Goal: Transaction & Acquisition: Purchase product/service

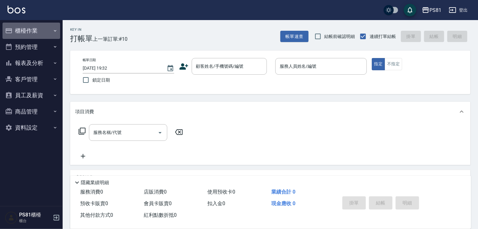
click at [31, 32] on button "櫃檯作業" at bounding box center [32, 31] width 58 height 16
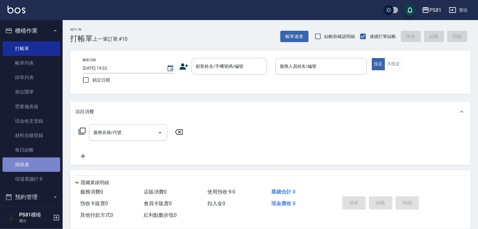
click at [34, 165] on link "排班表" at bounding box center [32, 164] width 58 height 14
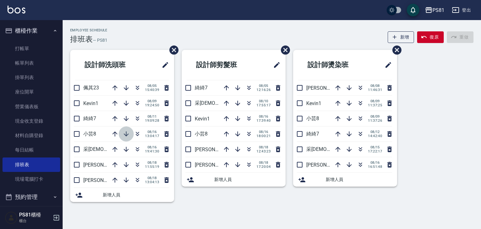
click at [127, 129] on button "button" at bounding box center [126, 133] width 15 height 15
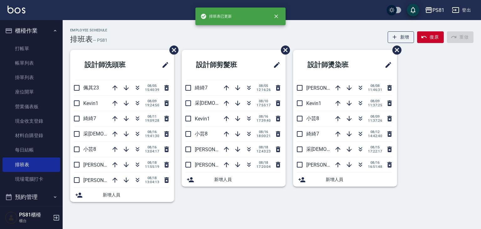
click at [100, 91] on li "佩其23 [DATE] 15:40:39" at bounding box center [122, 87] width 104 height 15
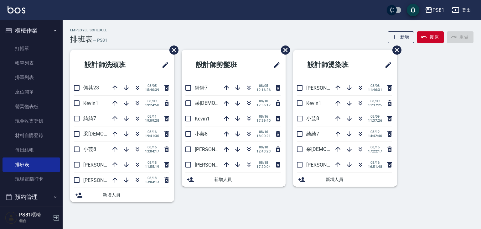
click at [99, 92] on li "佩其23 [DATE] 15:40:39" at bounding box center [122, 87] width 104 height 15
drag, startPoint x: 291, startPoint y: 65, endPoint x: 293, endPoint y: 68, distance: 3.5
click at [293, 68] on div "設計師[PERSON_NAME]6 [DATE] 11:46:31 Kevin1 [DATE] 11:37:25 小芸8 [DATE] 11:37:26 綺綺…" at bounding box center [342, 129] width 112 height 159
click at [294, 69] on li "設計師燙染班" at bounding box center [345, 65] width 104 height 30
click at [31, 64] on link "帳單列表" at bounding box center [32, 63] width 58 height 14
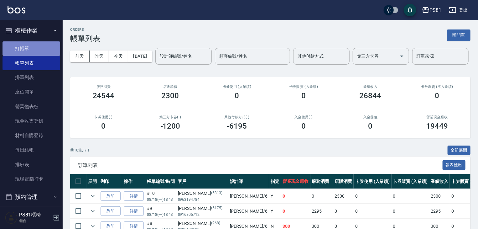
click at [36, 49] on link "打帳單" at bounding box center [32, 48] width 58 height 14
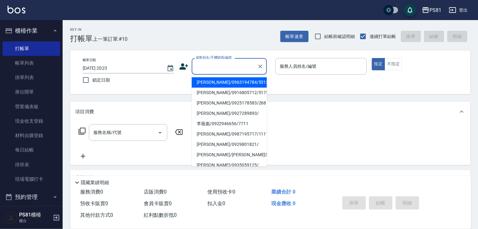
click at [216, 69] on input "顧客姓名/手機號碼/編號" at bounding box center [225, 66] width 60 height 11
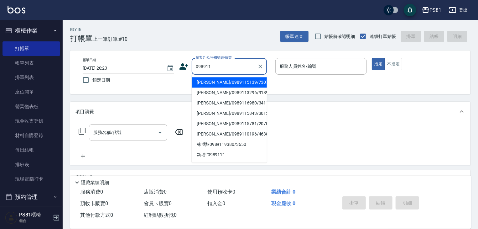
click at [244, 84] on li "[PERSON_NAME]/0989115139/7307" at bounding box center [229, 82] width 75 height 10
type input "[PERSON_NAME]/0989115139/7307"
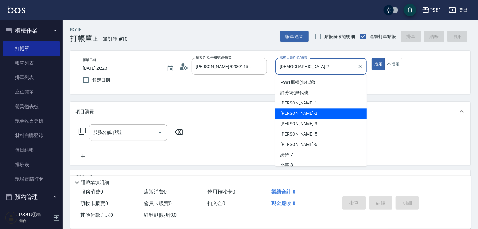
click at [323, 65] on input "[DEMOGRAPHIC_DATA]-2" at bounding box center [316, 66] width 76 height 11
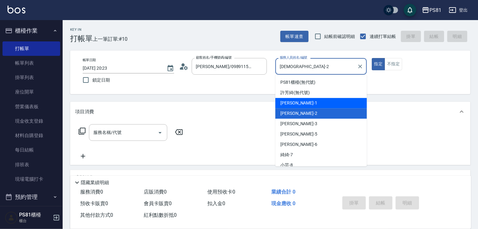
click at [336, 99] on div "[PERSON_NAME] -1" at bounding box center [320, 103] width 91 height 10
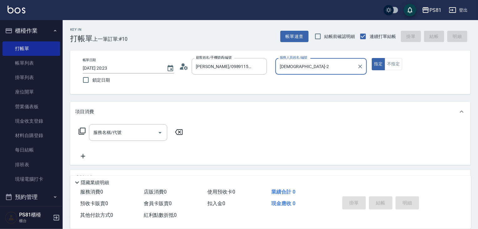
type input "[PERSON_NAME]-1"
click at [186, 69] on icon at bounding box center [186, 68] width 4 height 4
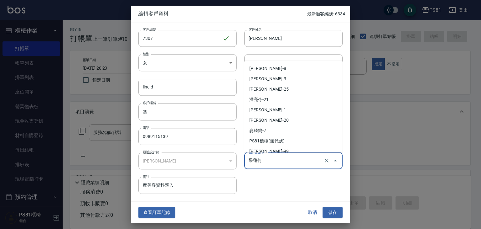
drag, startPoint x: 307, startPoint y: 159, endPoint x: 299, endPoint y: 164, distance: 9.9
click at [306, 159] on input "采蓮何" at bounding box center [284, 160] width 75 height 11
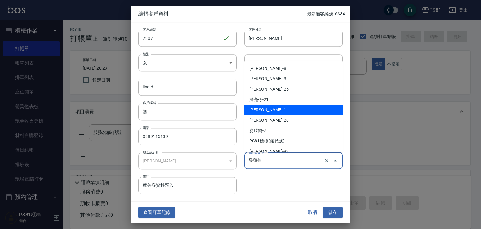
click at [279, 110] on li "[PERSON_NAME]-1" at bounding box center [293, 110] width 98 height 10
type input "[PERSON_NAME]"
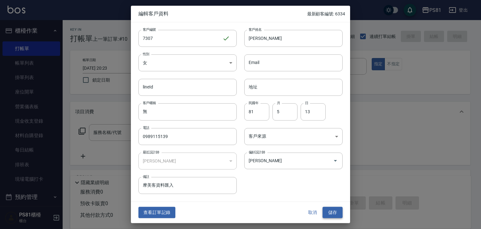
drag, startPoint x: 327, startPoint y: 204, endPoint x: 329, endPoint y: 209, distance: 4.9
click at [329, 207] on div "查看訂單記錄 取消 儲存" at bounding box center [240, 212] width 219 height 22
click at [331, 214] on button "儲存" at bounding box center [333, 212] width 20 height 12
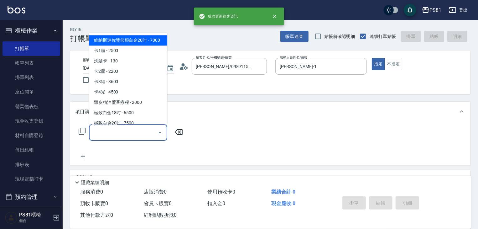
click at [122, 132] on input "服務名稱/代號" at bounding box center [123, 132] width 63 height 11
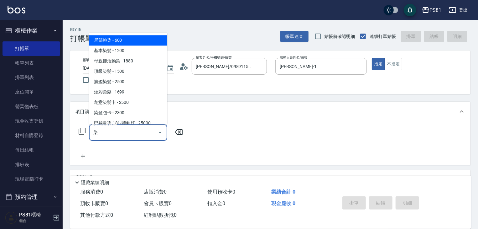
drag, startPoint x: 146, startPoint y: 81, endPoint x: 149, endPoint y: 86, distance: 5.8
click at [146, 81] on span "旗艦染髮 - 2500" at bounding box center [128, 81] width 78 height 10
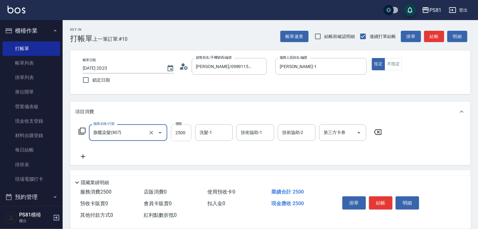
type input "旗艦染髮(807)"
drag, startPoint x: 182, startPoint y: 134, endPoint x: 188, endPoint y: 133, distance: 6.0
click at [182, 133] on input "2500" at bounding box center [181, 132] width 20 height 17
type input "1880"
click at [83, 157] on icon at bounding box center [83, 156] width 4 height 4
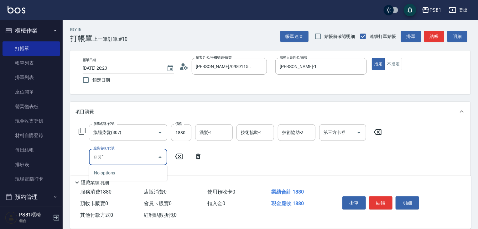
type input "ㄖ"
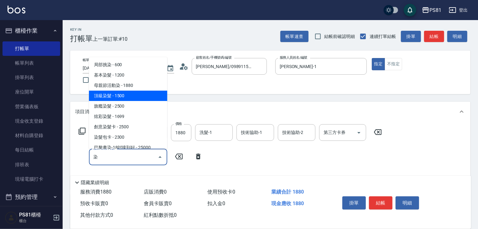
click at [130, 98] on span "頂級染髮 - 1500" at bounding box center [128, 96] width 78 height 10
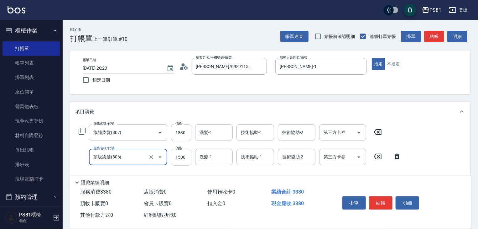
type input "頂級染髮(806)"
click at [183, 157] on input "1500" at bounding box center [181, 157] width 20 height 17
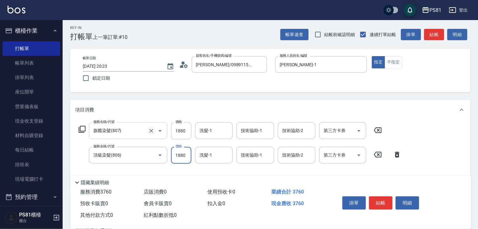
scroll to position [31, 0]
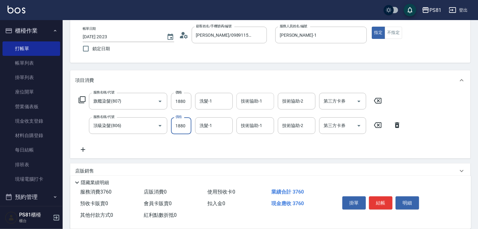
type input "1880"
click at [261, 101] on input "技術協助-1" at bounding box center [255, 101] width 32 height 11
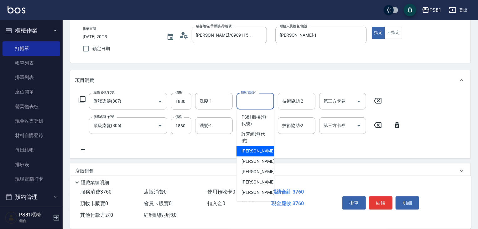
scroll to position [63, 0]
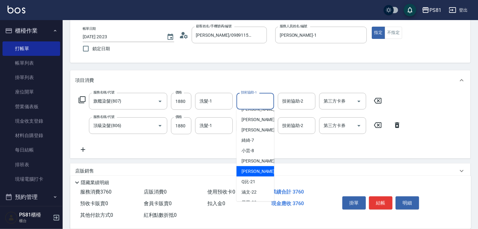
click at [259, 172] on div "[PERSON_NAME] -20" at bounding box center [256, 171] width 38 height 10
type input "[PERSON_NAME]-20"
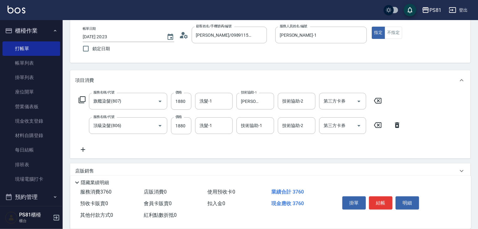
click at [83, 151] on icon at bounding box center [83, 150] width 16 height 8
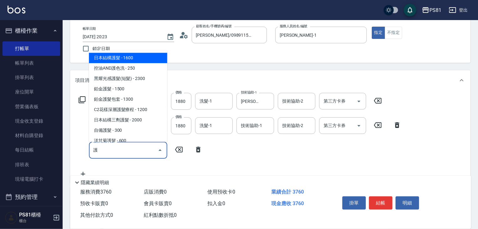
click at [129, 59] on span "日本結構護髮 - 1600" at bounding box center [128, 58] width 78 height 10
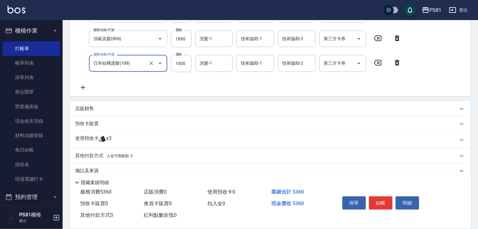
scroll to position [125, 0]
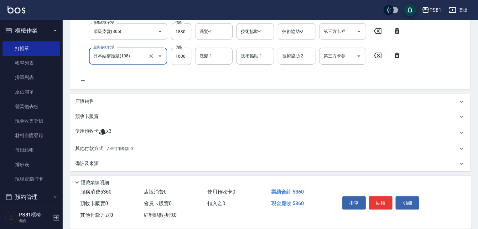
type input "日本結構護髮(108)"
click at [90, 101] on p "店販銷售" at bounding box center [84, 101] width 19 height 7
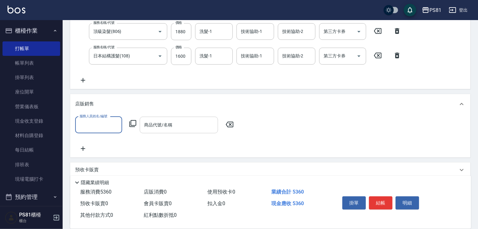
scroll to position [0, 0]
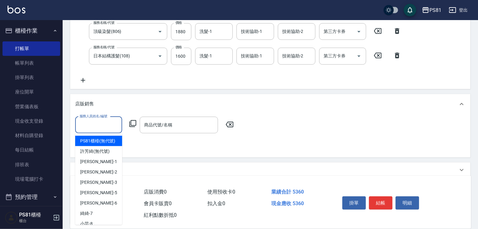
click at [103, 123] on input "服務人員姓名/編號" at bounding box center [98, 124] width 41 height 11
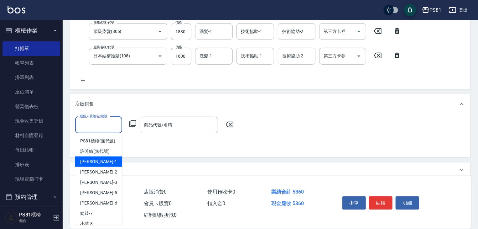
click at [106, 167] on div "[PERSON_NAME] -1" at bounding box center [98, 161] width 47 height 10
type input "[PERSON_NAME]-1"
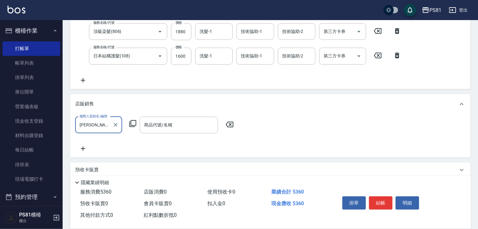
click at [147, 123] on div "商品代號/名稱 商品代號/名稱" at bounding box center [179, 125] width 78 height 17
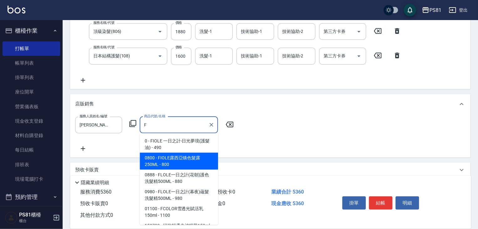
click at [201, 162] on span "0800 - FIOLE露西亞矯色髮露250ML - 800" at bounding box center [179, 161] width 78 height 17
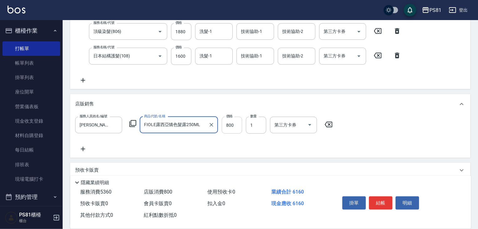
type input "FIOLE露西亞矯色髮露250ML"
click at [228, 126] on input "800" at bounding box center [232, 125] width 20 height 17
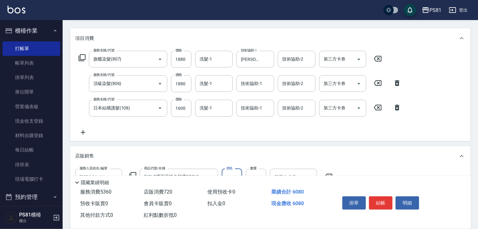
scroll to position [63, 0]
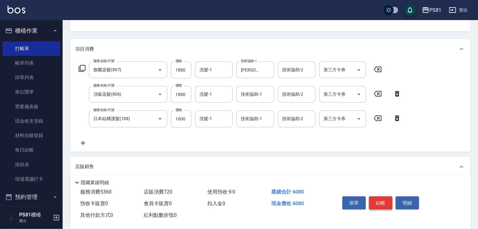
type input "720"
click at [378, 196] on button "結帳" at bounding box center [380, 202] width 23 height 13
type input "[DATE] 20:24"
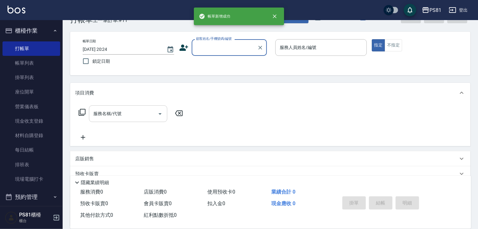
scroll to position [0, 0]
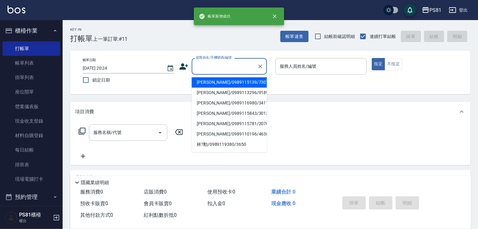
click at [203, 67] on input "顧客姓名/手機號碼/編號" at bounding box center [225, 66] width 60 height 11
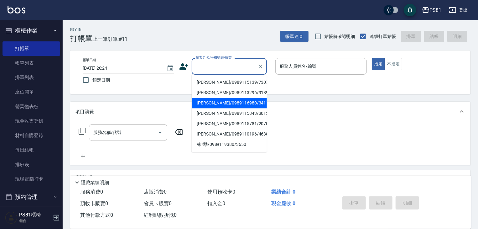
click at [210, 101] on li "[PERSON_NAME]/0989116980/3411" at bounding box center [229, 103] width 75 height 10
type input "[PERSON_NAME]/0989116980/3411"
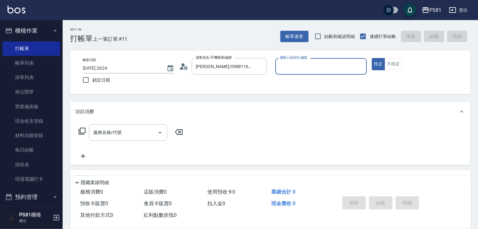
type input "[DEMOGRAPHIC_DATA]-2"
click at [362, 65] on icon "Clear" at bounding box center [360, 66] width 6 height 6
click at [237, 72] on div "[PERSON_NAME]/0989116980/3411 顧客姓名/手機號碼/編號" at bounding box center [229, 66] width 75 height 17
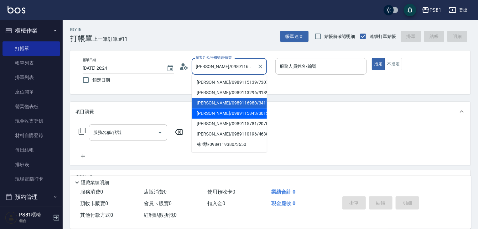
click at [242, 114] on li "[PERSON_NAME]/0989115843/3013" at bounding box center [229, 113] width 75 height 10
type input "[PERSON_NAME]/0989115843/3013"
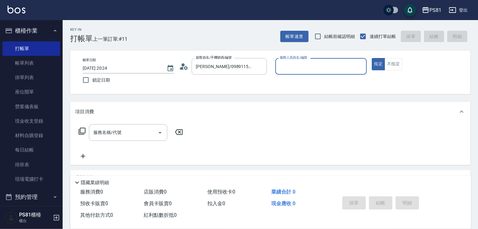
click at [287, 63] on input "服務人員姓名/編號" at bounding box center [321, 66] width 86 height 11
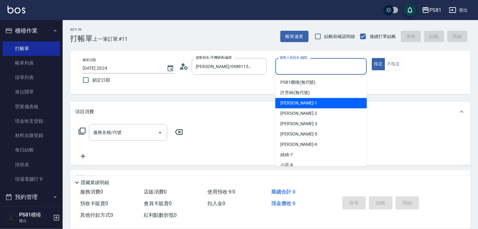
click at [318, 99] on div "[PERSON_NAME] -1" at bounding box center [320, 103] width 91 height 10
type input "[PERSON_NAME]-1"
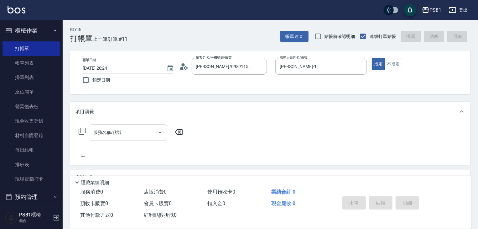
drag, startPoint x: 158, startPoint y: 141, endPoint x: 157, endPoint y: 137, distance: 3.8
click at [157, 137] on div "服務名稱/代號 服務名稱/代號" at bounding box center [131, 142] width 112 height 36
click at [158, 136] on button "Open" at bounding box center [160, 133] width 10 height 10
type input "W"
type input "燙"
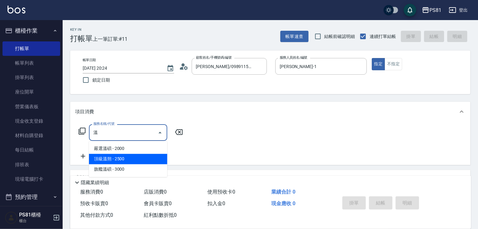
click at [147, 157] on span "頂級溫朔 - 2500" at bounding box center [128, 159] width 78 height 10
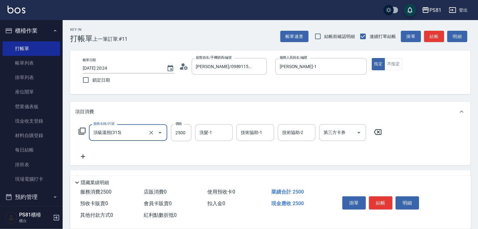
type input "頂級溫朔(315)"
drag, startPoint x: 86, startPoint y: 158, endPoint x: 289, endPoint y: 185, distance: 204.5
click at [87, 158] on icon at bounding box center [83, 157] width 16 height 8
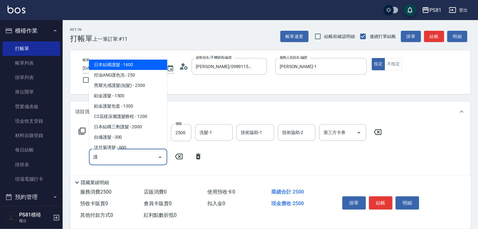
click at [146, 63] on span "日本結構護髮 - 1600" at bounding box center [128, 65] width 78 height 10
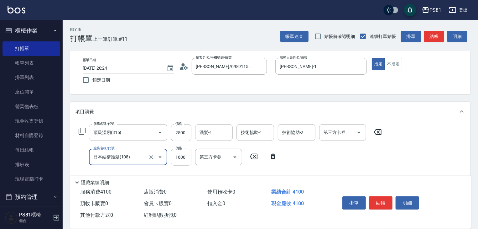
type input "日本結構護髮(108)"
drag, startPoint x: 190, startPoint y: 155, endPoint x: 194, endPoint y: 156, distance: 3.8
click at [190, 155] on input "1600" at bounding box center [181, 157] width 20 height 17
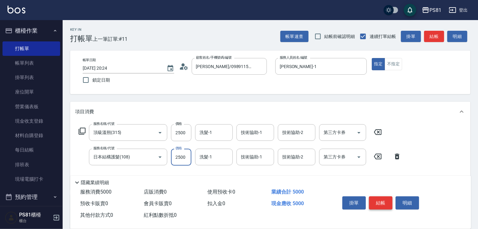
type input "2500"
click at [389, 203] on button "結帳" at bounding box center [380, 202] width 23 height 13
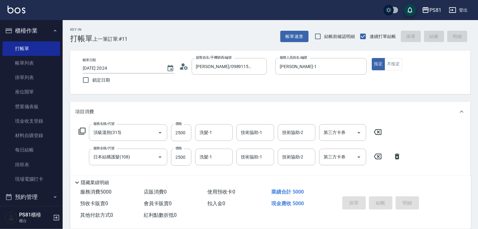
type input "[DATE] 20:25"
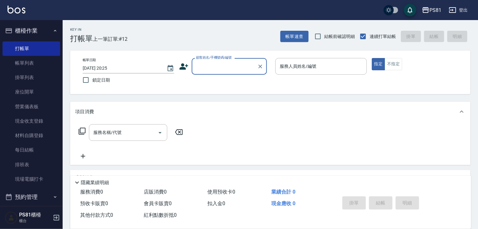
drag, startPoint x: 35, startPoint y: 68, endPoint x: 88, endPoint y: 89, distance: 56.4
click at [35, 68] on link "帳單列表" at bounding box center [32, 63] width 58 height 14
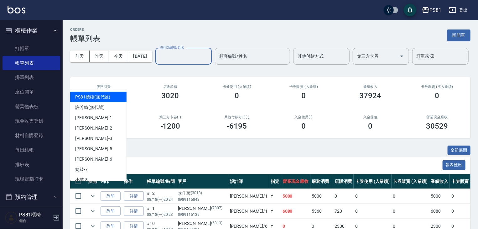
drag, startPoint x: 109, startPoint y: 83, endPoint x: 110, endPoint y: 87, distance: 4.2
click at [158, 62] on input "設計師編號/姓名" at bounding box center [183, 56] width 51 height 11
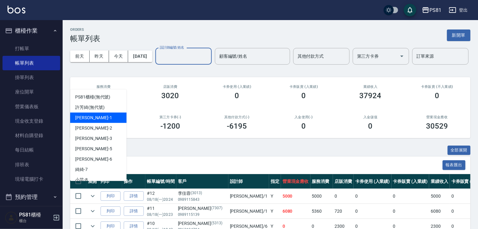
click at [103, 116] on div "[PERSON_NAME] -1" at bounding box center [98, 117] width 56 height 10
type input "[PERSON_NAME]-1"
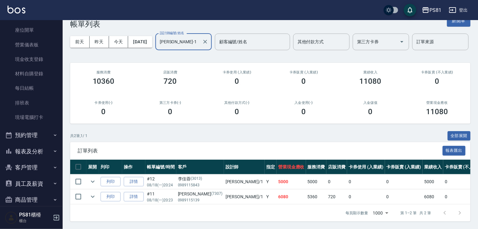
scroll to position [63, 0]
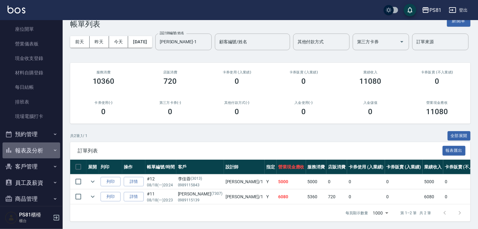
click at [46, 153] on button "報表及分析" at bounding box center [32, 150] width 58 height 16
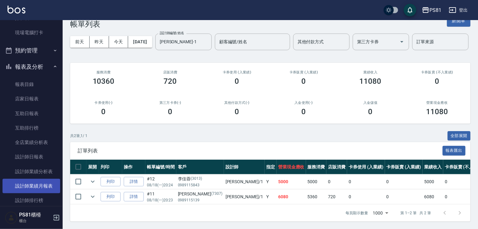
scroll to position [157, 0]
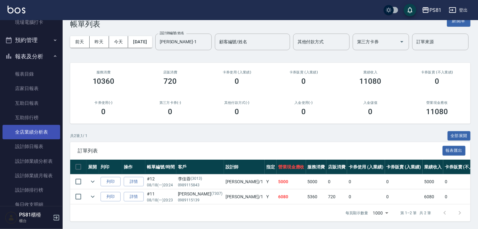
click at [44, 137] on link "全店業績分析表" at bounding box center [32, 132] width 58 height 14
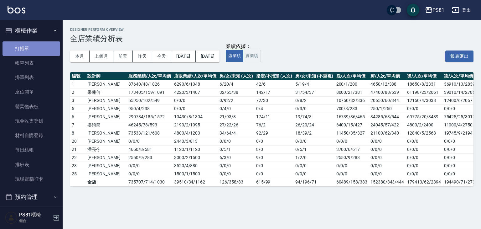
click at [39, 46] on link "打帳單" at bounding box center [32, 48] width 58 height 14
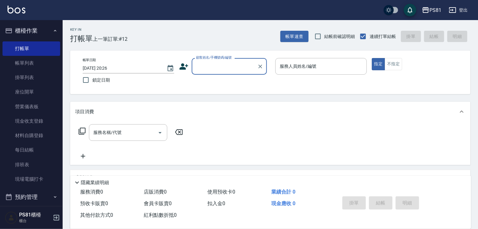
drag, startPoint x: 43, startPoint y: 65, endPoint x: 61, endPoint y: 71, distance: 19.7
click at [43, 65] on link "帳單列表" at bounding box center [32, 63] width 58 height 14
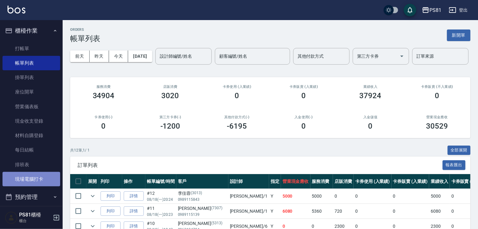
click at [40, 177] on link "現場電腦打卡" at bounding box center [32, 179] width 58 height 14
